Goal: Task Accomplishment & Management: Manage account settings

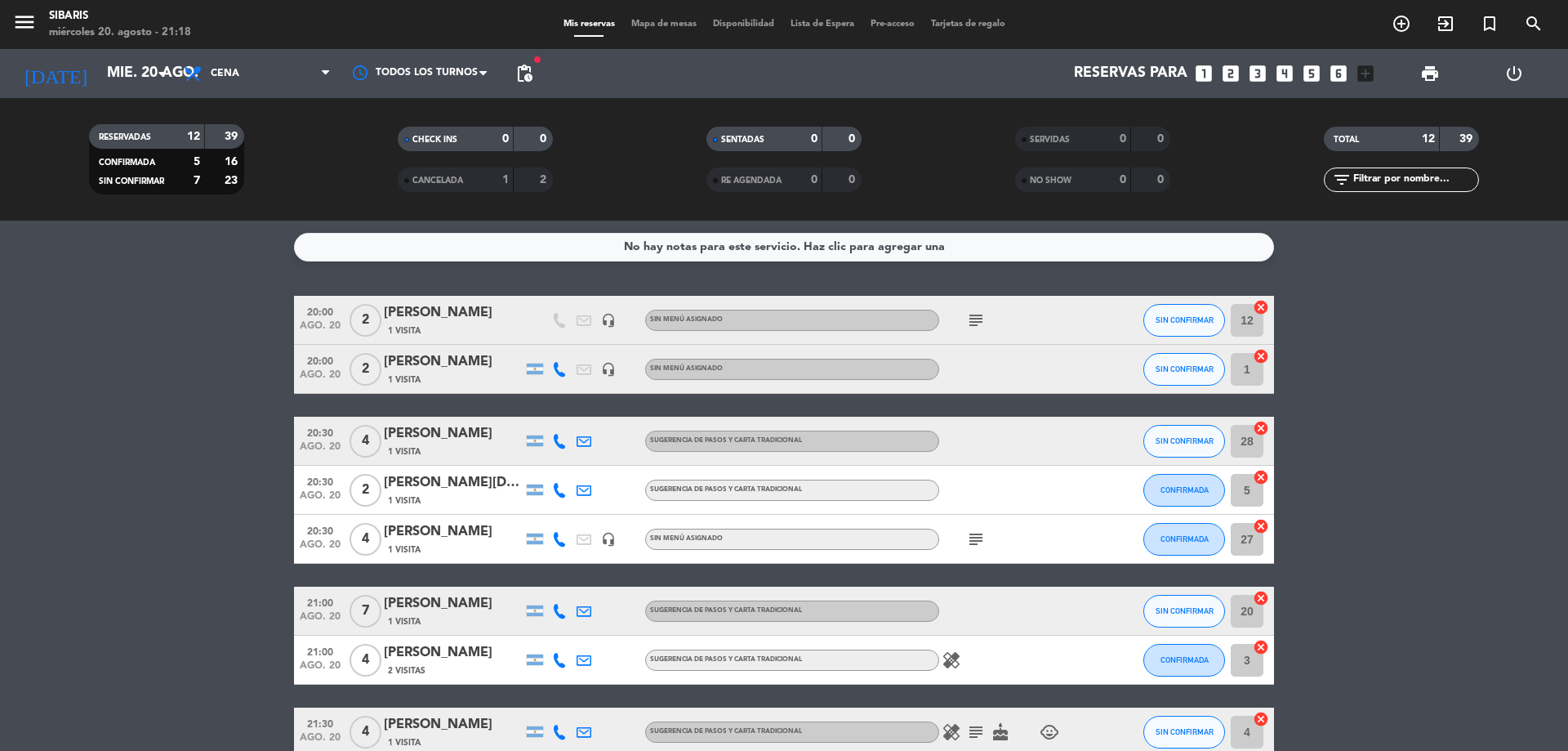
click at [976, 532] on icon "subject" at bounding box center [975, 539] width 19 height 19
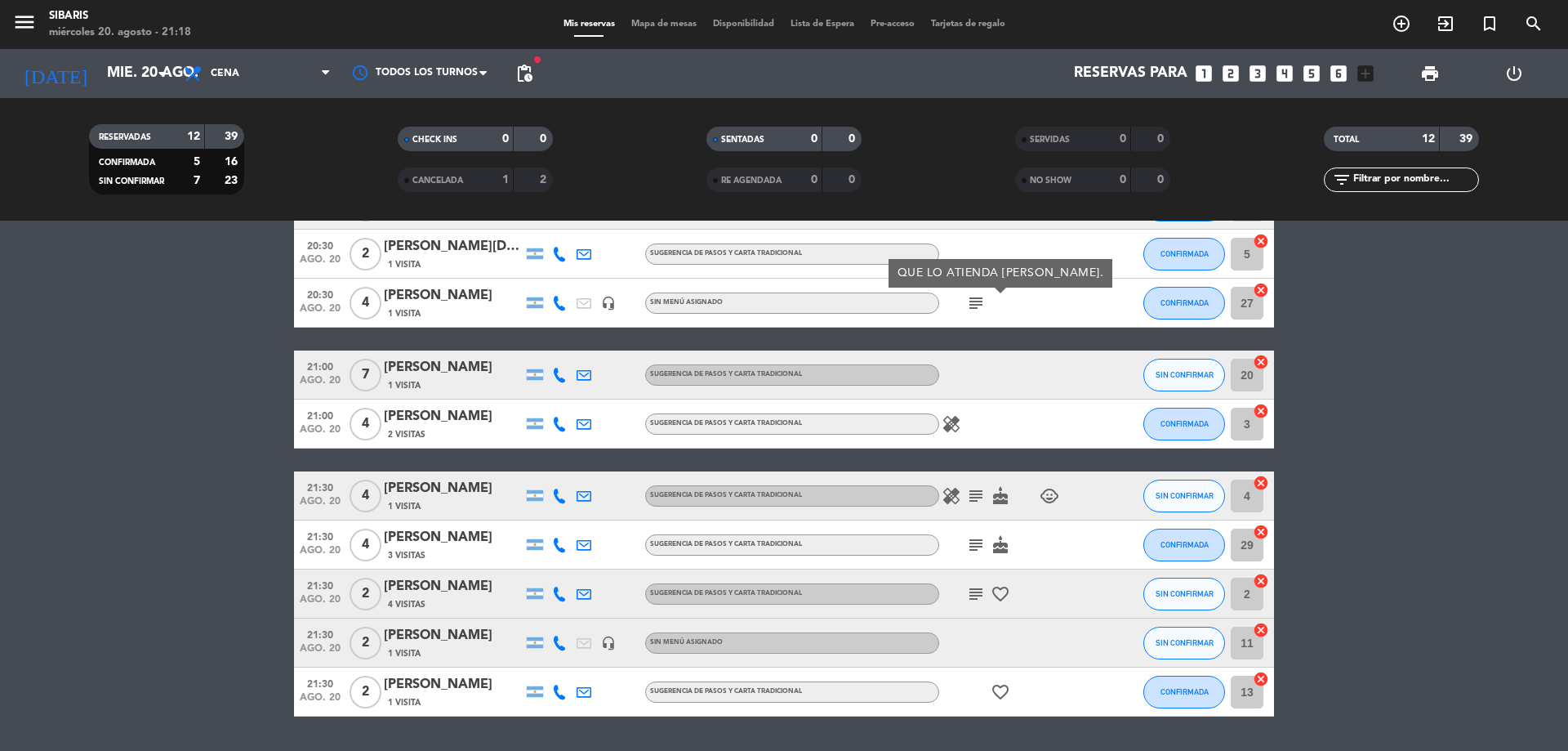
scroll to position [236, 0]
click at [977, 498] on icon "subject" at bounding box center [975, 495] width 19 height 19
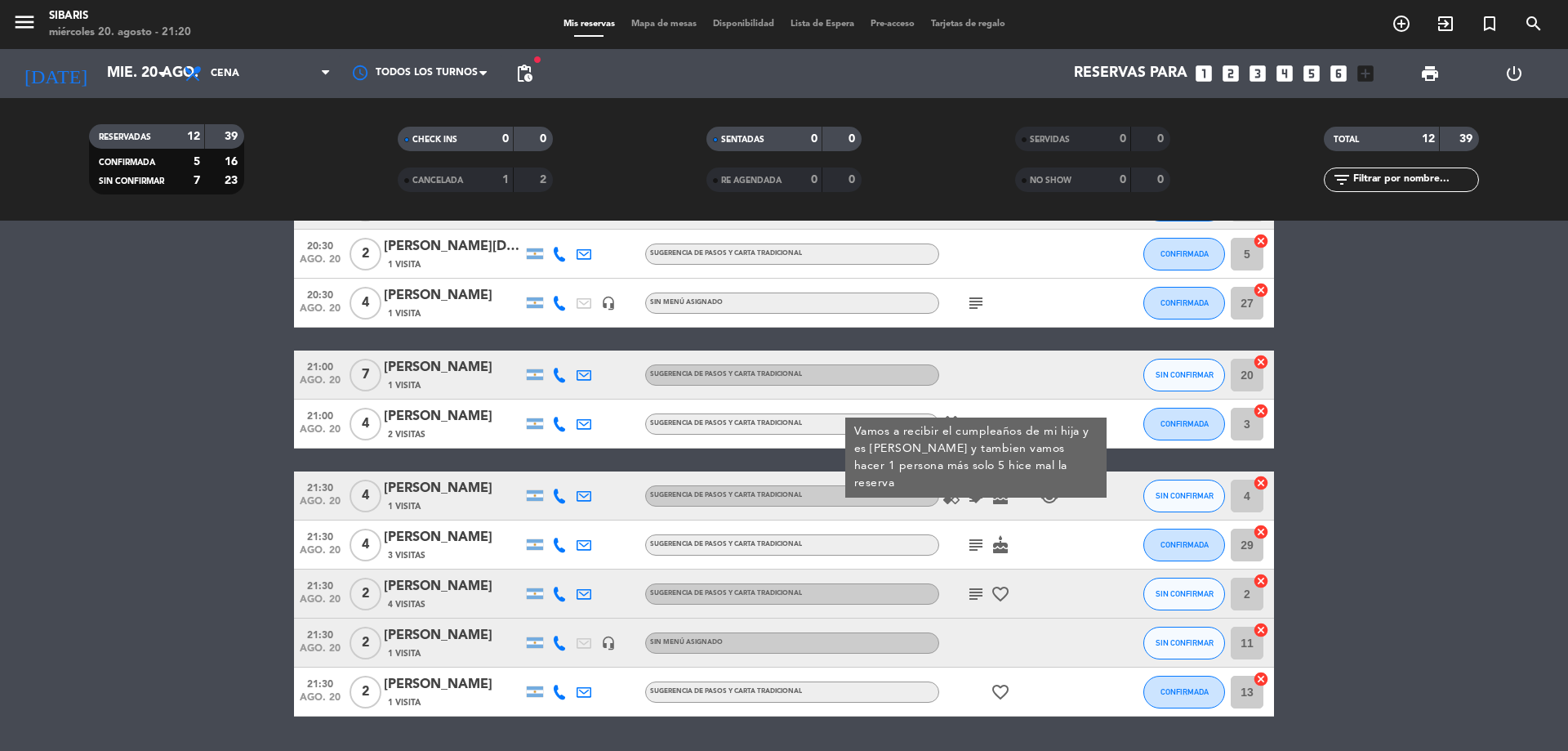
click at [994, 500] on icon "cake" at bounding box center [1000, 495] width 19 height 19
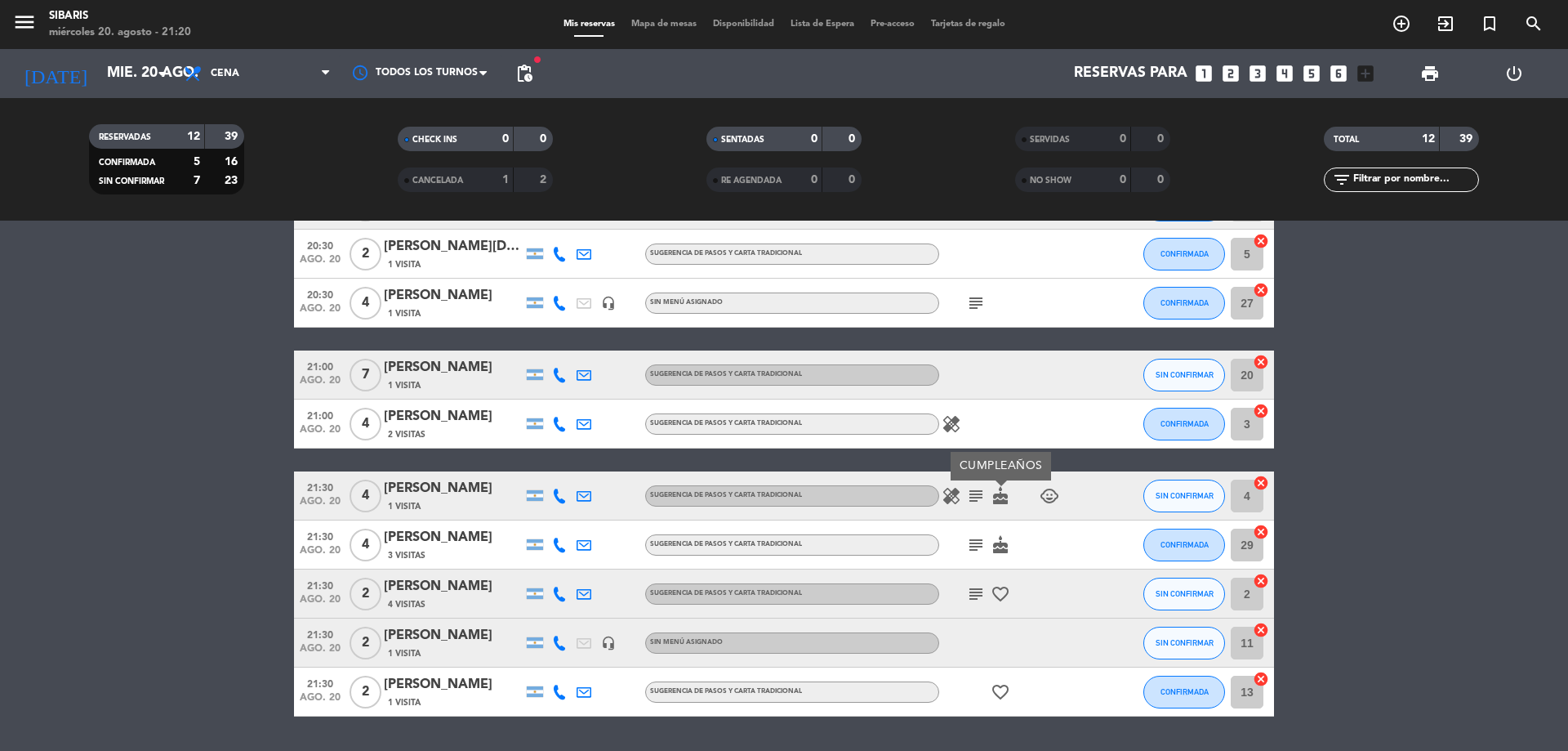
click at [980, 555] on div "subject cake" at bounding box center [1012, 545] width 147 height 49
click at [975, 545] on icon "subject" at bounding box center [975, 544] width 19 height 19
click at [991, 538] on span "cake" at bounding box center [1000, 544] width 24 height 19
click at [994, 538] on icon "cake" at bounding box center [1000, 544] width 19 height 19
click at [976, 588] on icon "subject" at bounding box center [975, 593] width 19 height 19
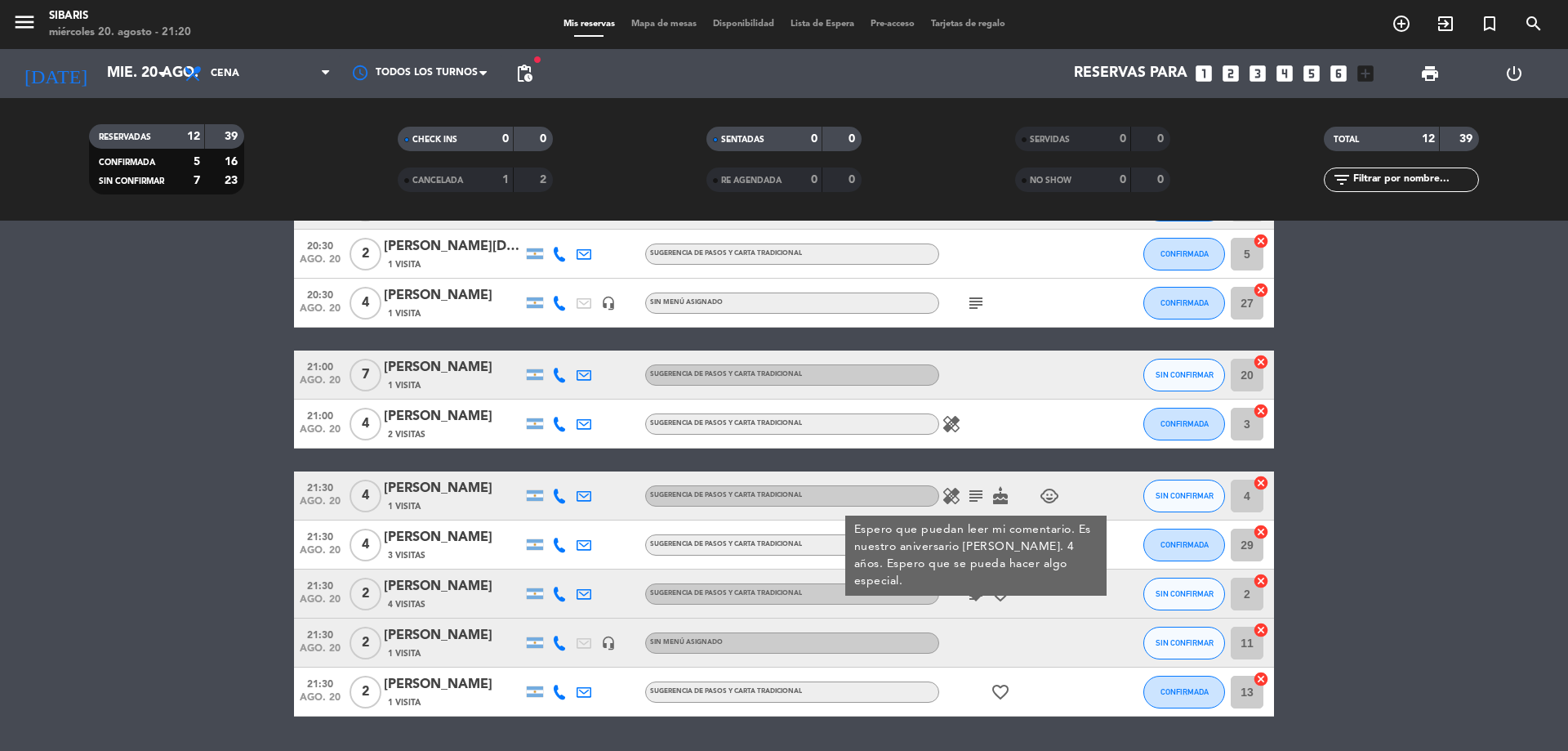
click at [1063, 596] on div "subject Espero que puedan leer mi comentario. Es nuestro aniversario [PERSON_NA…" at bounding box center [1012, 593] width 147 height 49
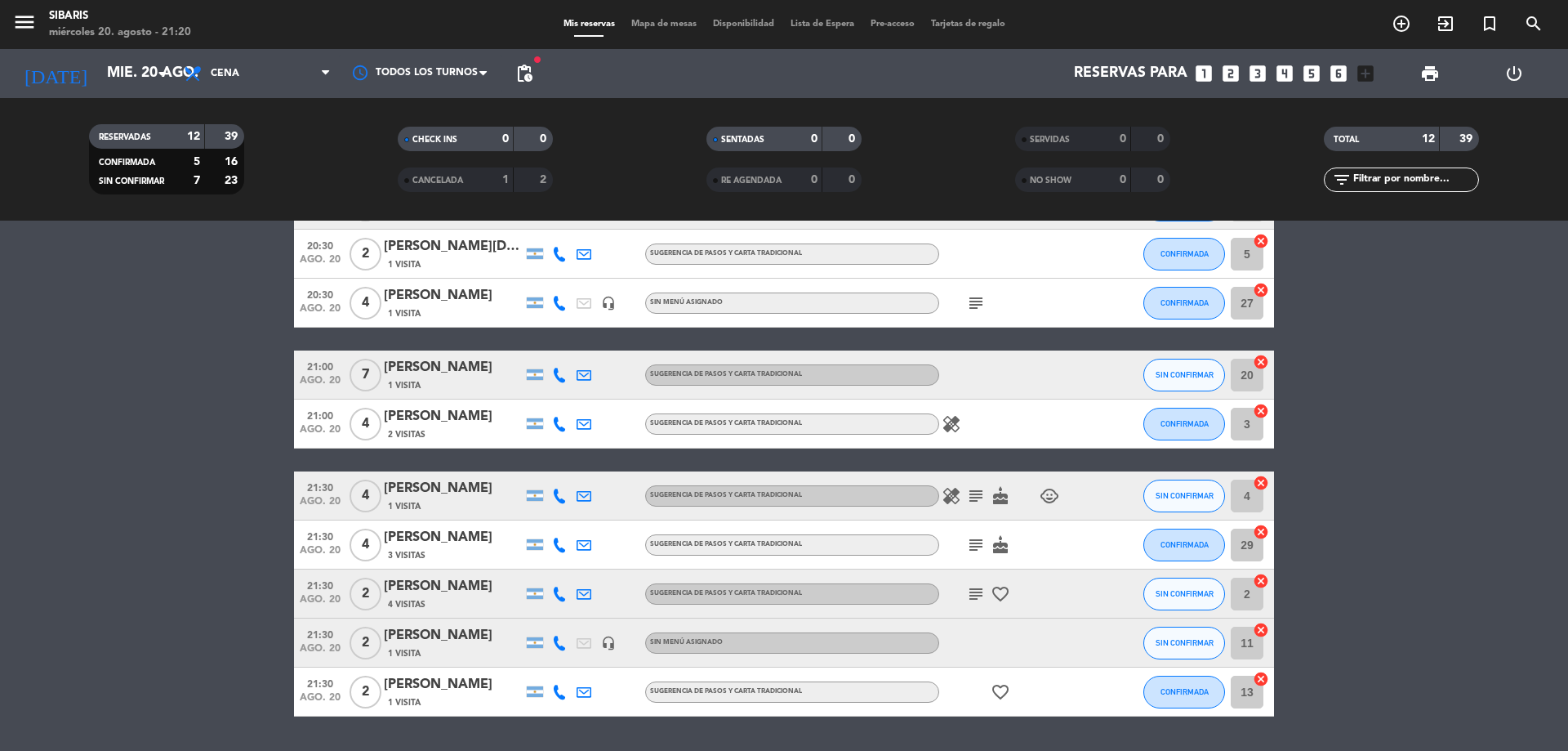
click at [946, 424] on icon "healing" at bounding box center [951, 423] width 19 height 19
click at [1545, 435] on bookings-row "20:00 [DATE] 2 [PERSON_NAME] 1 Visita headset_mic Sin menú asignado subject SIN…" at bounding box center [784, 388] width 1568 height 657
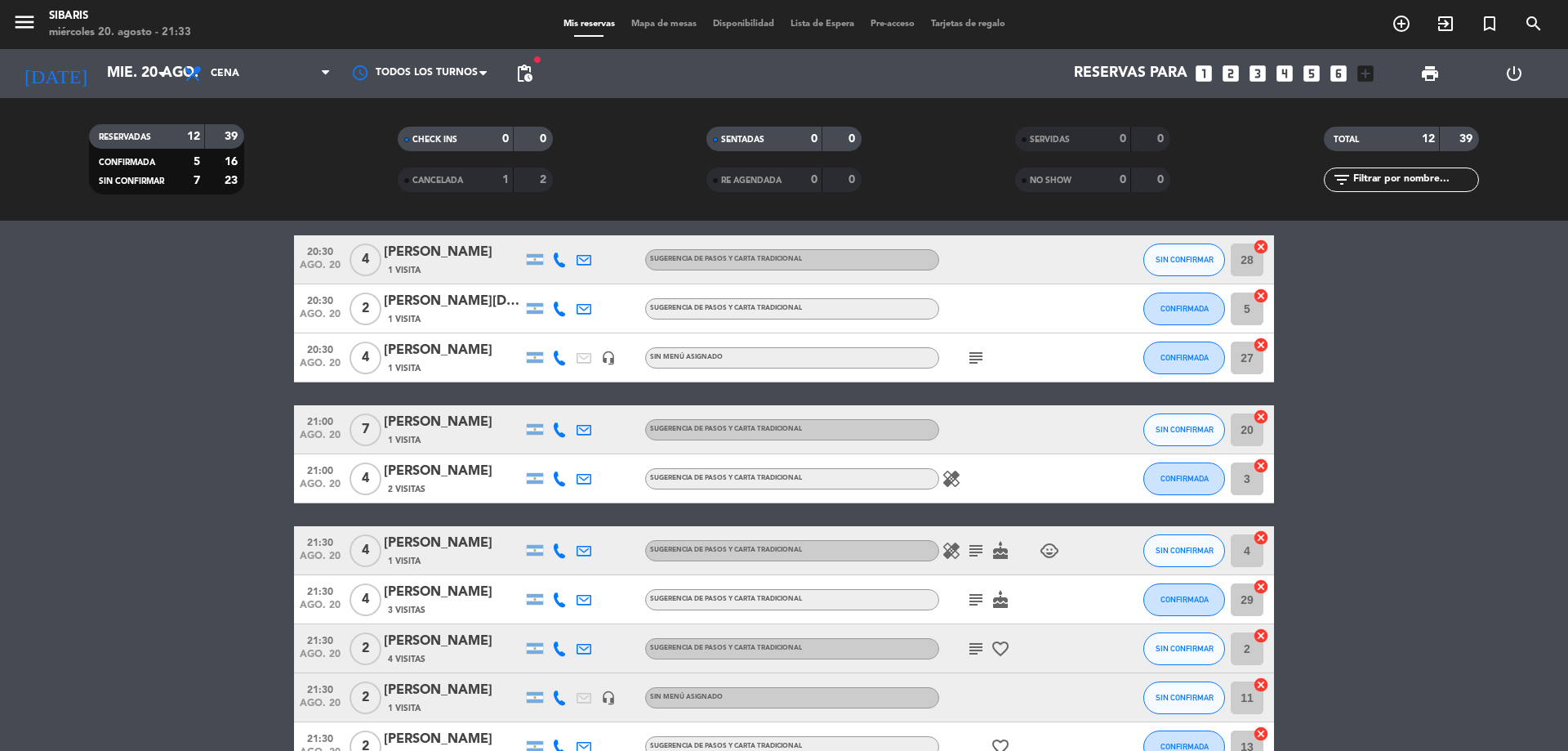
scroll to position [185, 0]
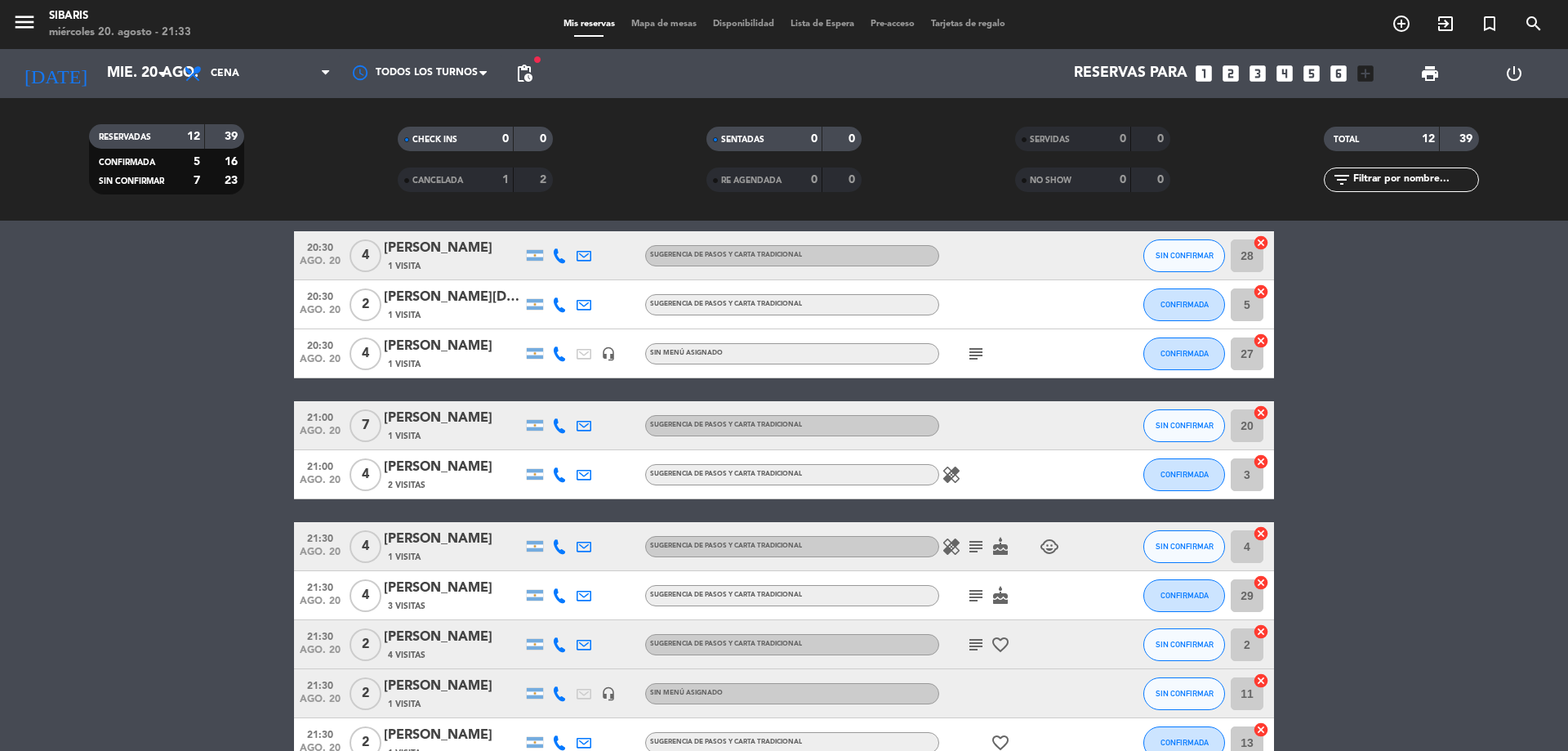
click at [970, 648] on icon "subject" at bounding box center [975, 644] width 19 height 19
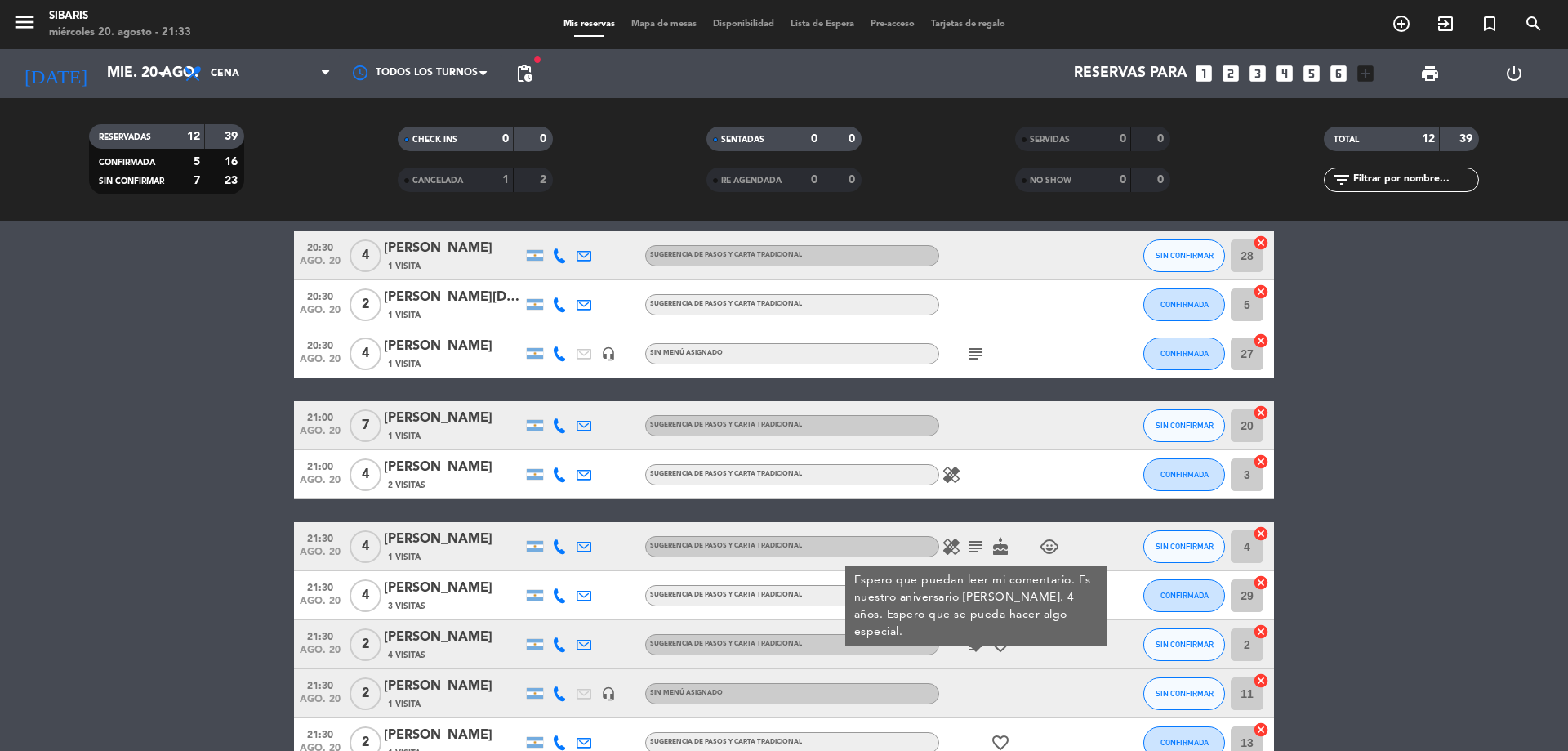
click at [1089, 701] on div at bounding box center [1108, 693] width 44 height 49
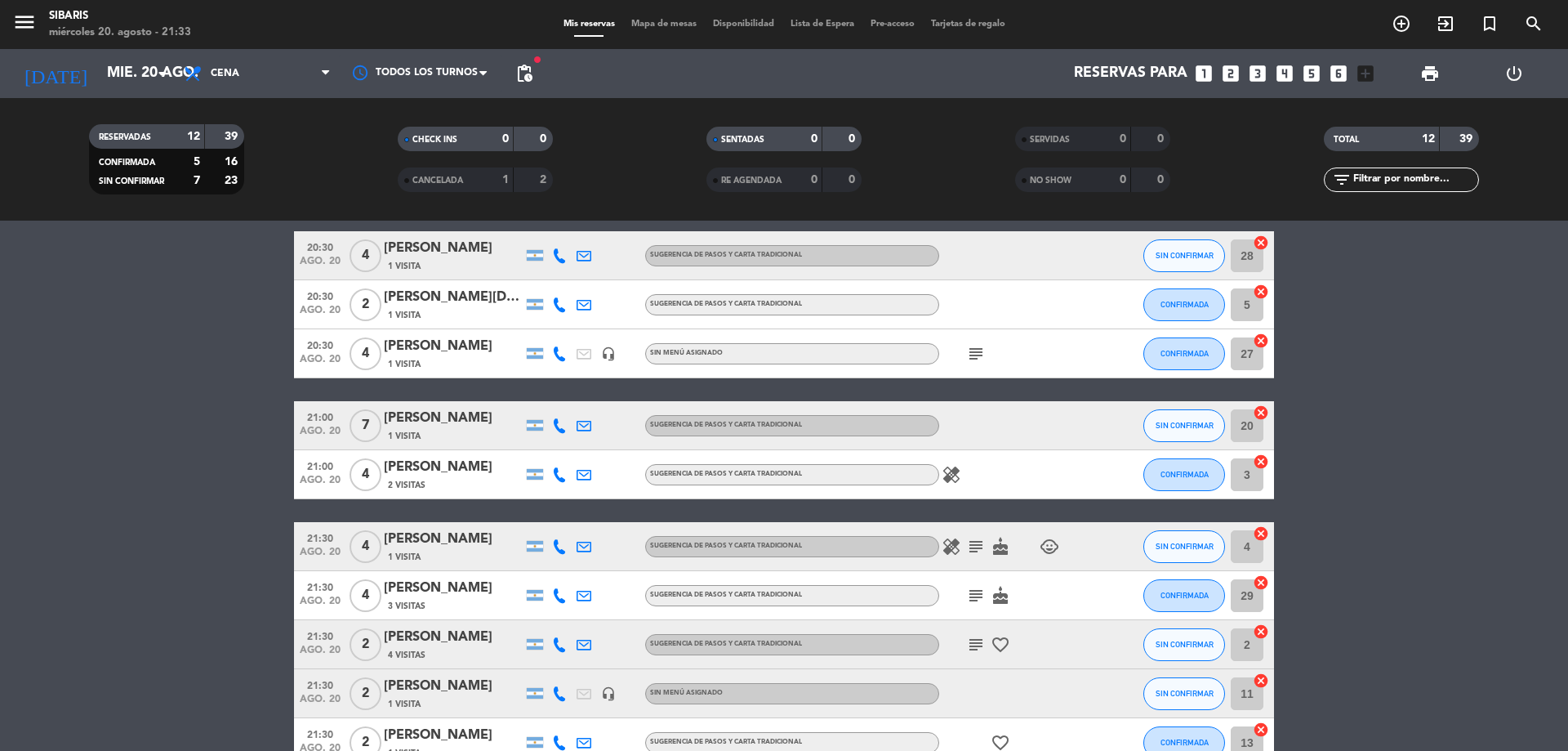
click at [970, 644] on icon "subject" at bounding box center [975, 644] width 19 height 19
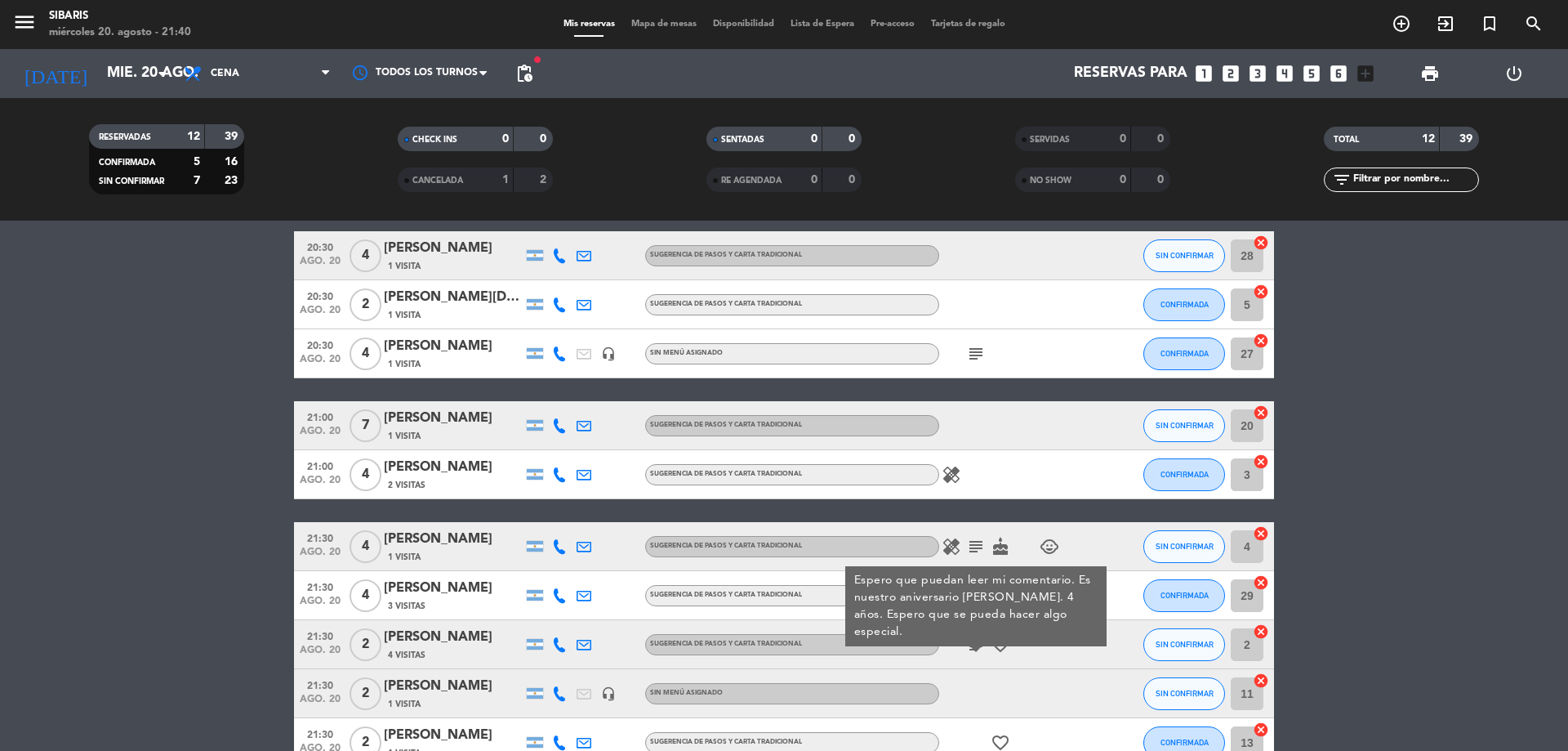
click at [948, 474] on icon "healing" at bounding box center [951, 474] width 19 height 19
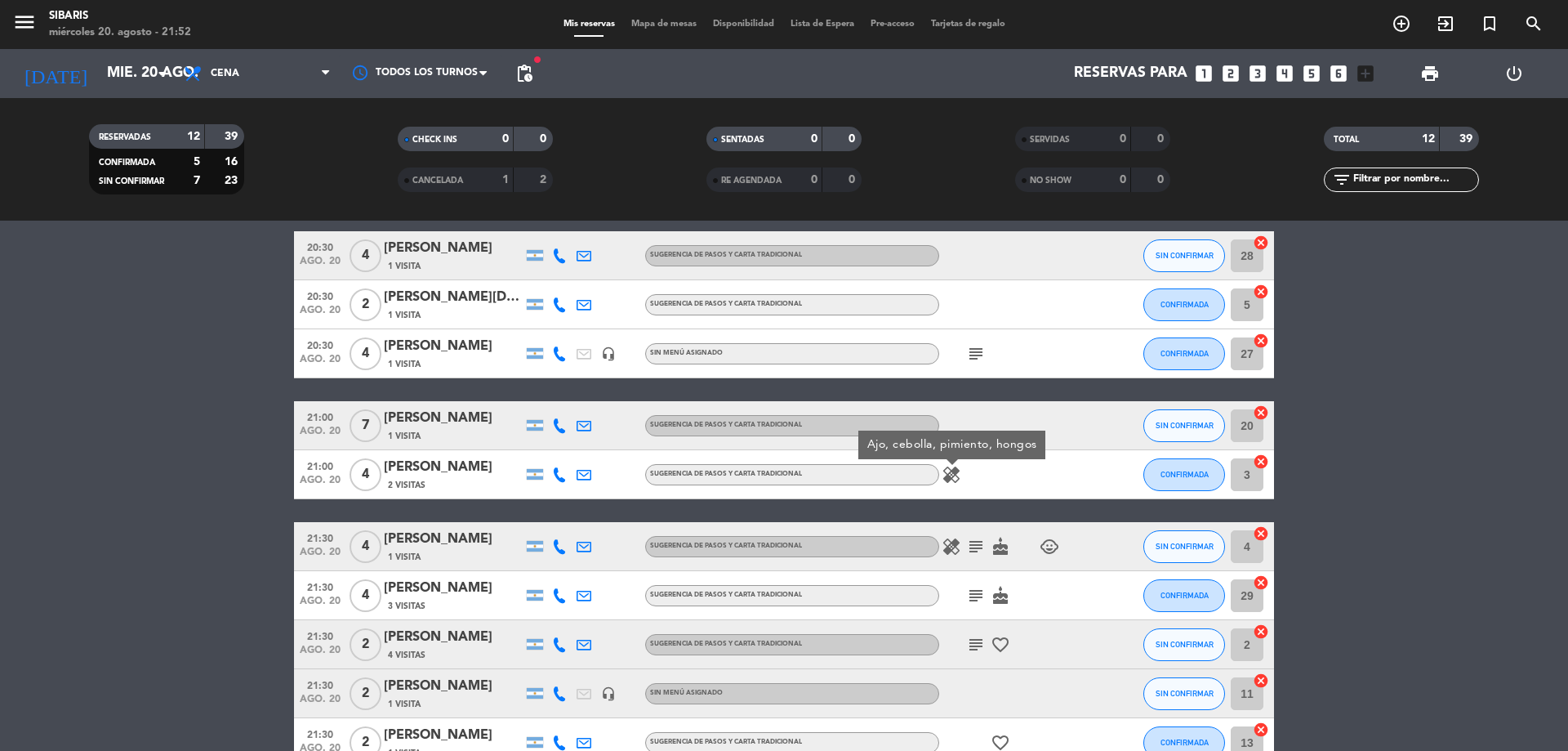
click at [1526, 267] on bookings-row "20:00 [DATE] 2 [PERSON_NAME] 1 Visita headset_mic Sin menú asignado subject SIN…" at bounding box center [784, 439] width 1568 height 657
